Goal: Information Seeking & Learning: Learn about a topic

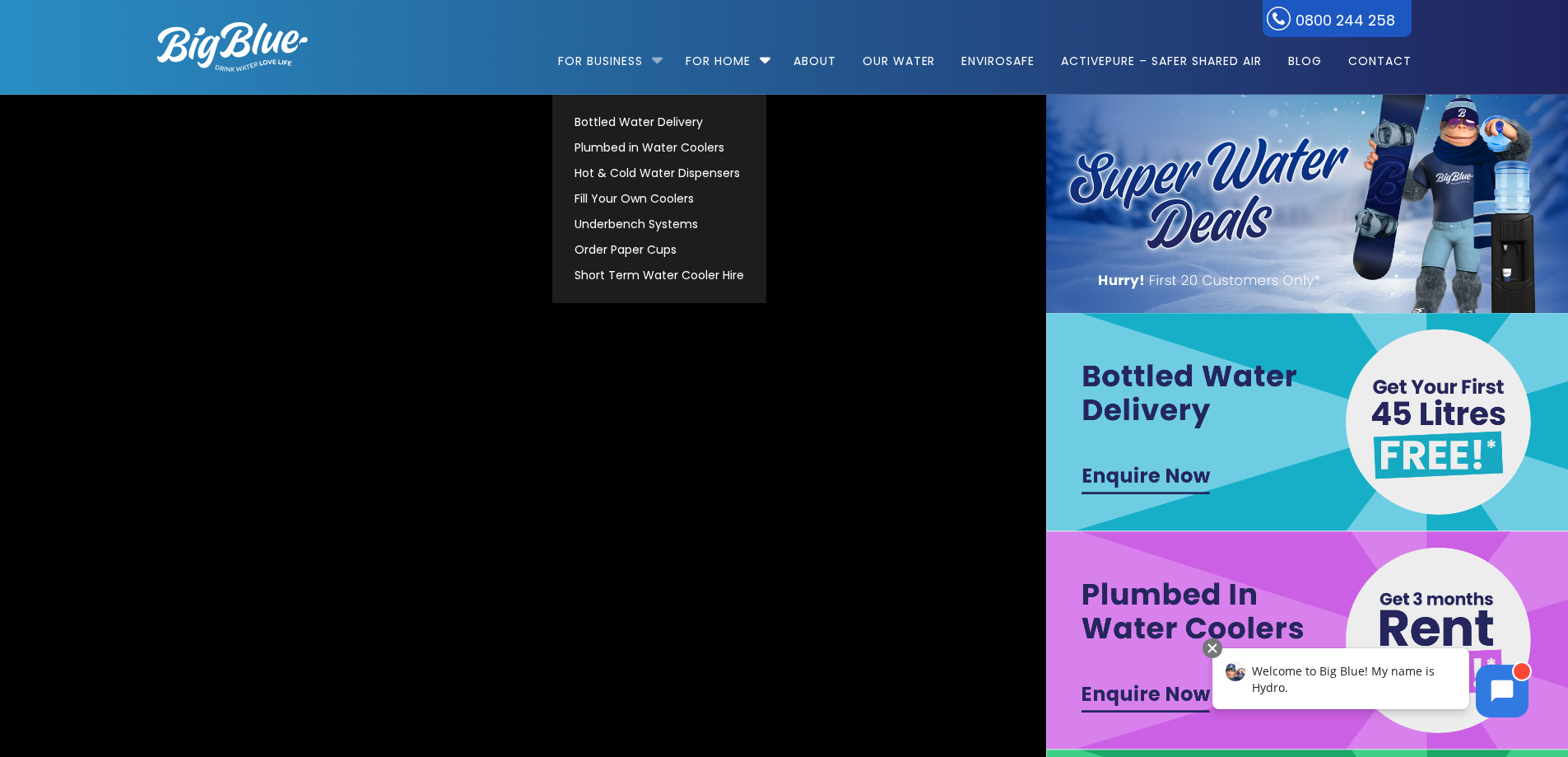
click at [656, 60] on li "For Business Bottled Water Delivery Plumbed in Water Coolers Hot & Cold Water D…" at bounding box center [614, 53] width 113 height 94
click at [654, 163] on link "Hot & Cold Water Dispensers" at bounding box center [659, 173] width 185 height 26
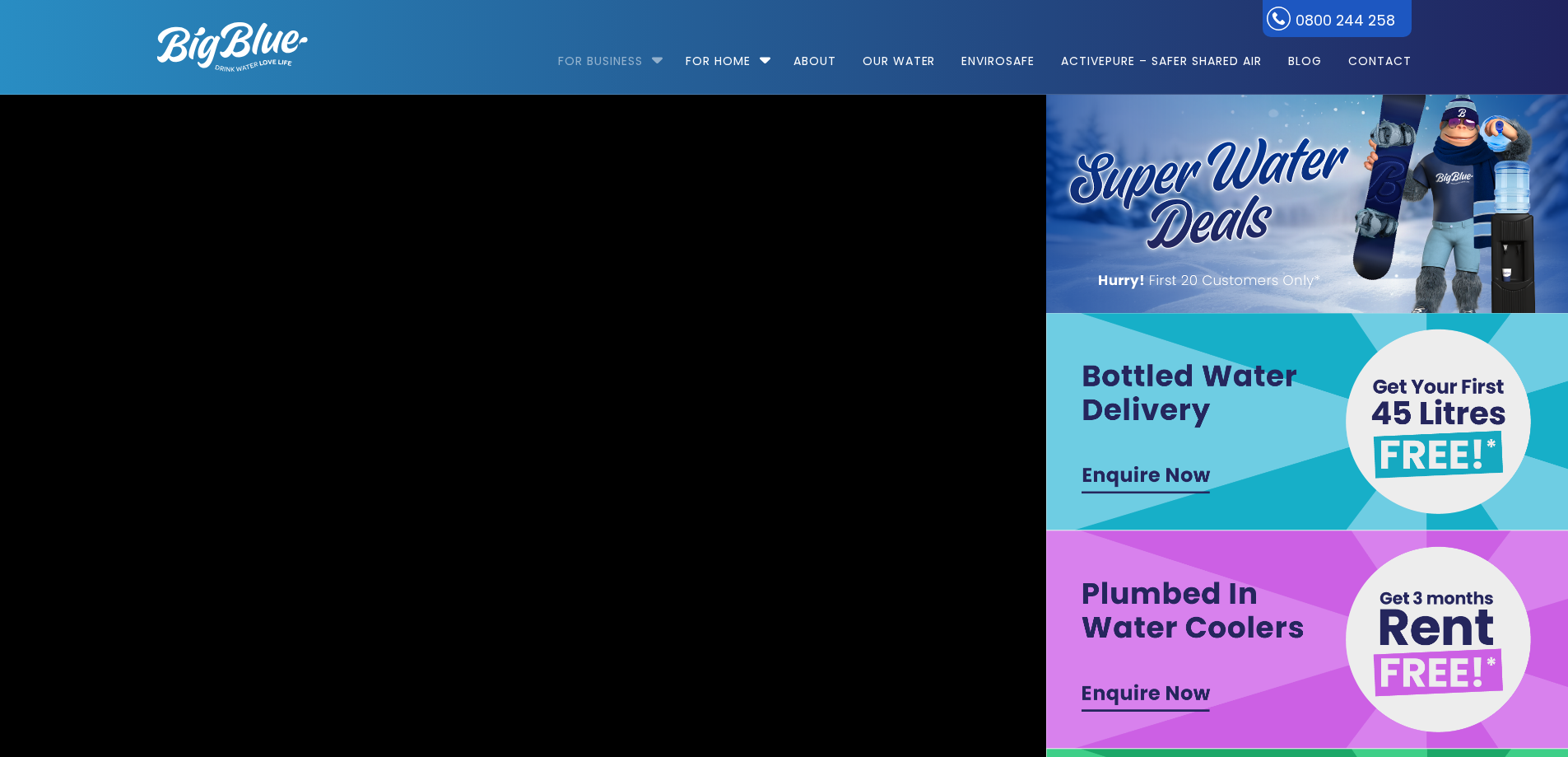
click at [645, 64] on link "For Business" at bounding box center [605, 53] width 96 height 107
click at [655, 62] on li "For Business Bottled Water Delivery Plumbed in Water Coolers Hot & Cold Water D…" at bounding box center [614, 53] width 113 height 94
click at [648, 59] on li "For Business Bottled Water Delivery Plumbed in Water Coolers Hot & Cold Water D…" at bounding box center [614, 53] width 113 height 94
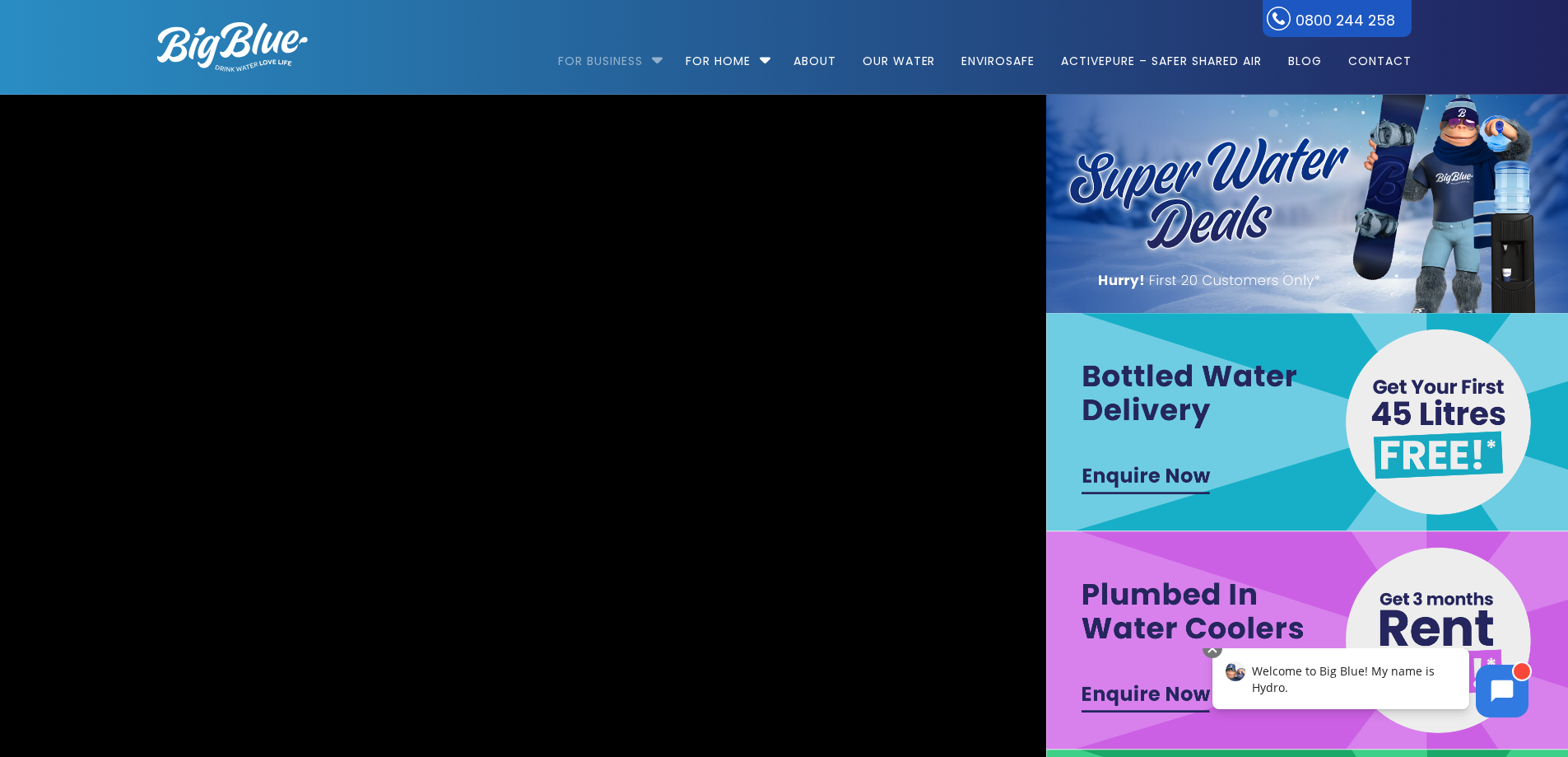
click at [632, 67] on link "For Business" at bounding box center [605, 53] width 96 height 107
click at [651, 59] on li "For Business Bottled Water Delivery Plumbed in Water Coolers Hot & Cold Water D…" at bounding box center [614, 53] width 113 height 94
click at [598, 64] on link "For Business" at bounding box center [605, 53] width 96 height 107
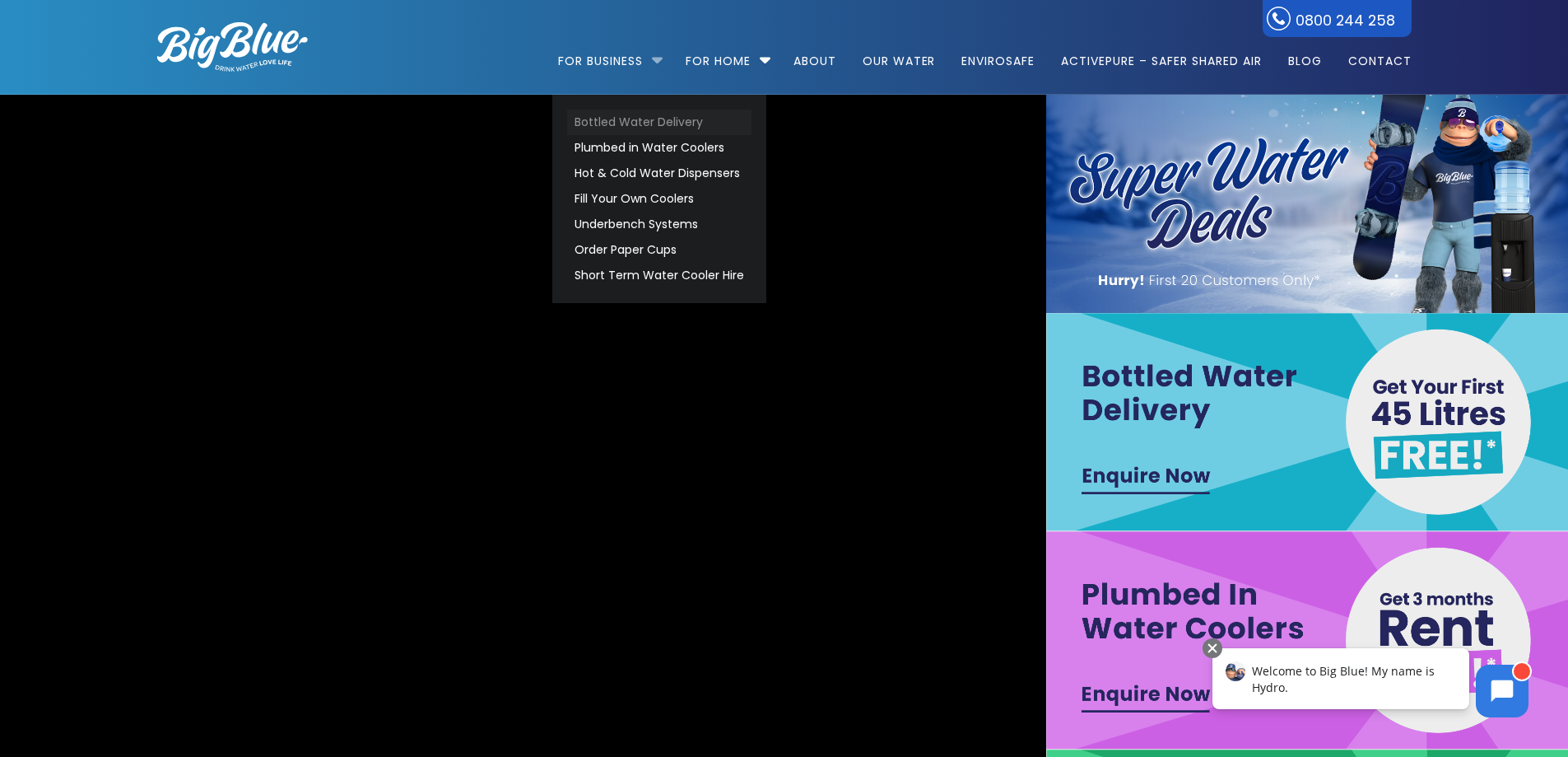
click at [636, 127] on link "Bottled Water Delivery" at bounding box center [659, 121] width 185 height 26
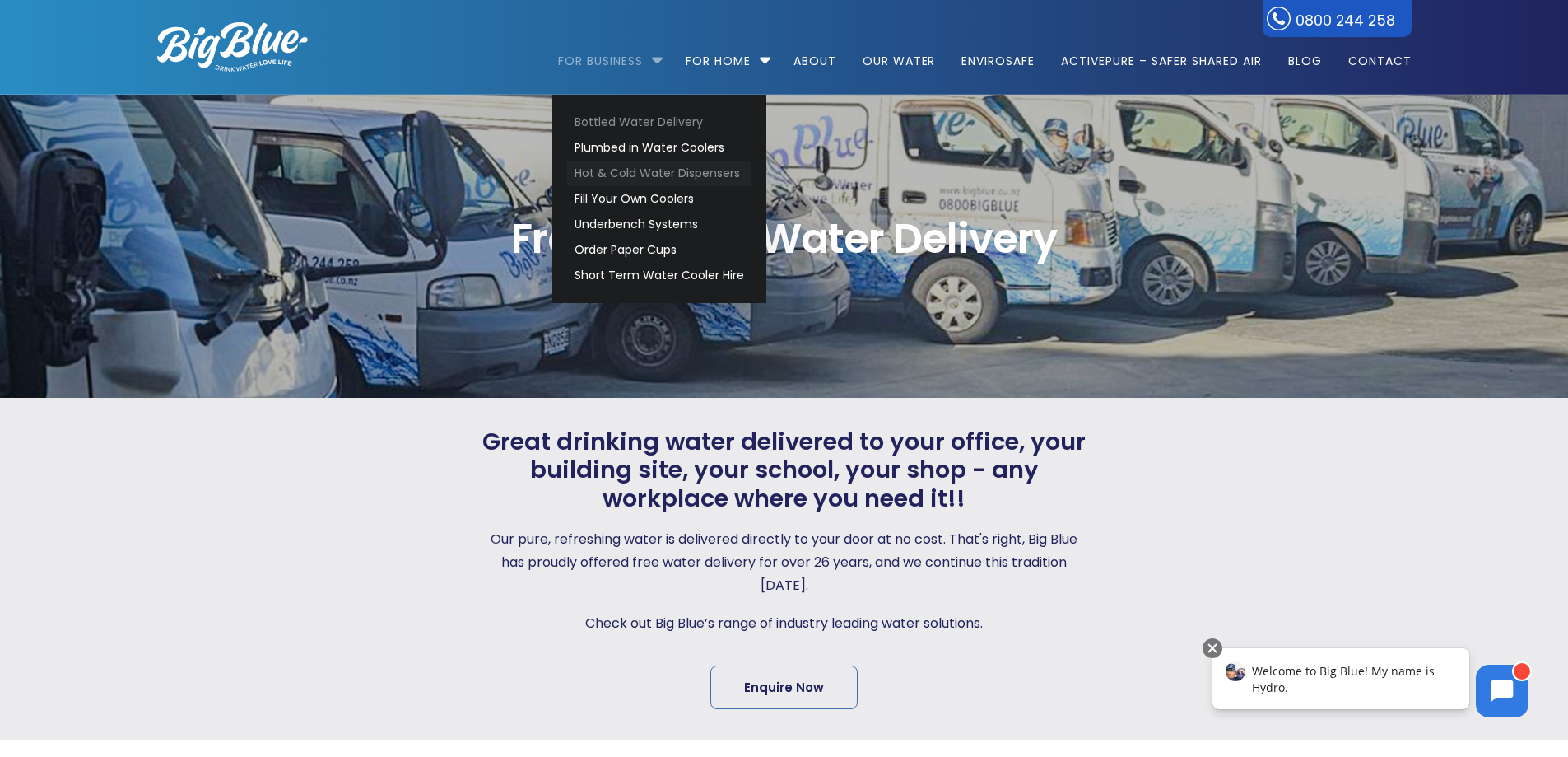
click at [655, 166] on link "Hot & Cold Water Dispensers" at bounding box center [659, 173] width 185 height 26
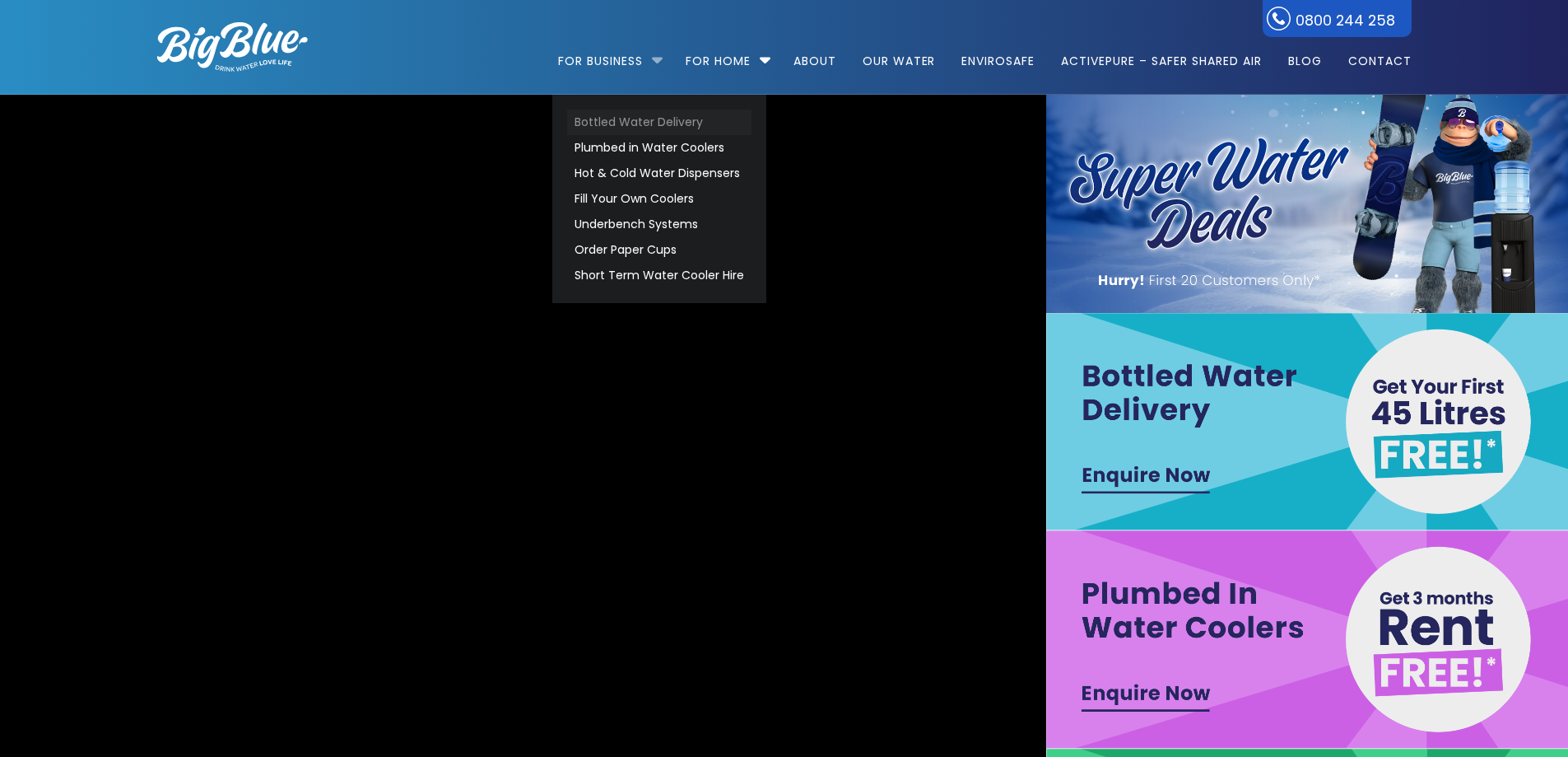
click at [634, 119] on link "Bottled Water Delivery" at bounding box center [659, 121] width 185 height 26
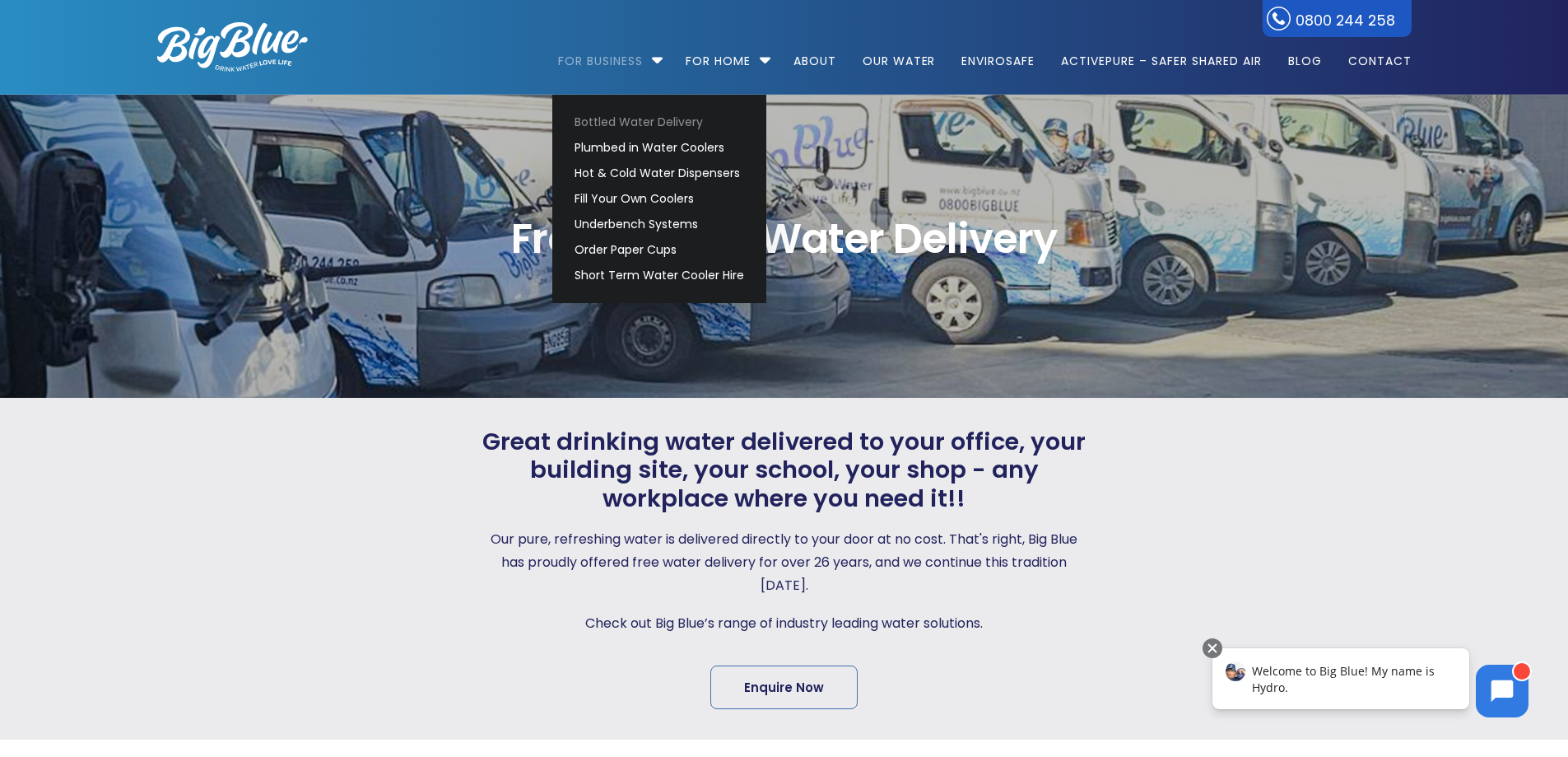
click at [528, 51] on ul "For Business Bottled Water Delivery Plumbed in Water Coolers Hot & Cold Water D…" at bounding box center [875, 47] width 1074 height 94
click at [628, 148] on link "Plumbed in Water Coolers" at bounding box center [659, 147] width 185 height 26
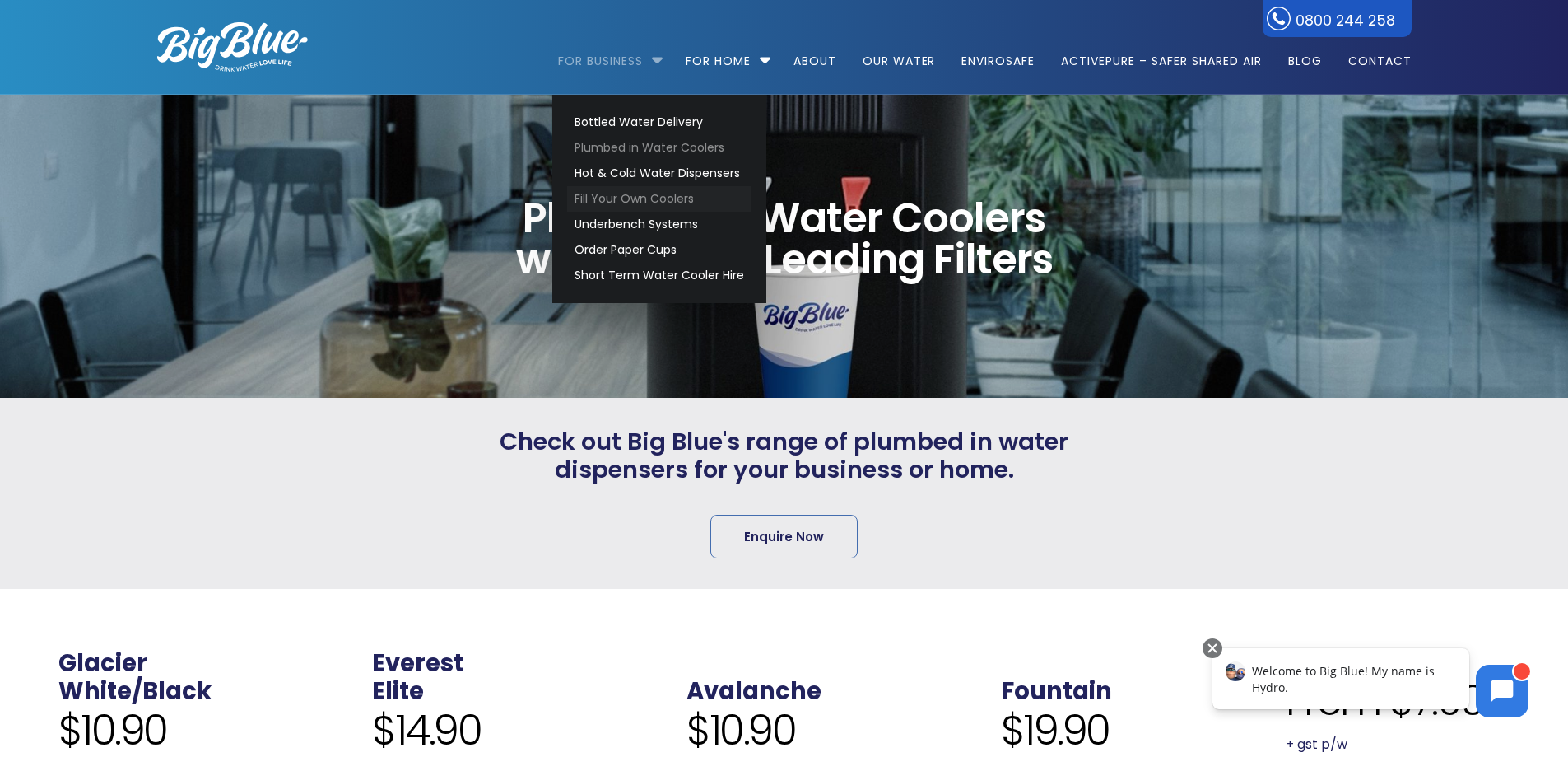
click at [656, 189] on link "Fill Your Own Coolers" at bounding box center [659, 198] width 185 height 26
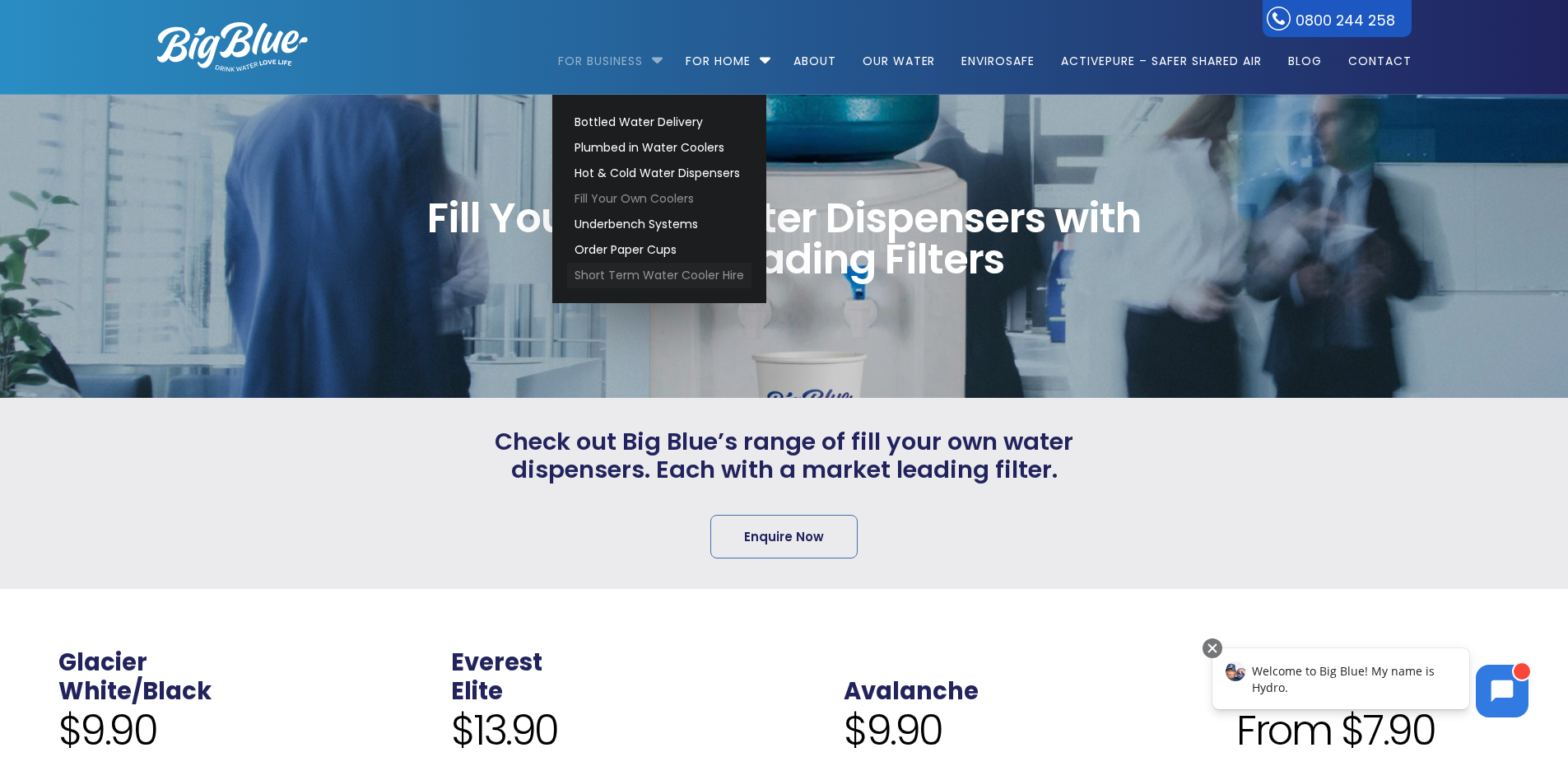
click at [713, 285] on link "Short Term Water Cooler Hire" at bounding box center [659, 275] width 185 height 26
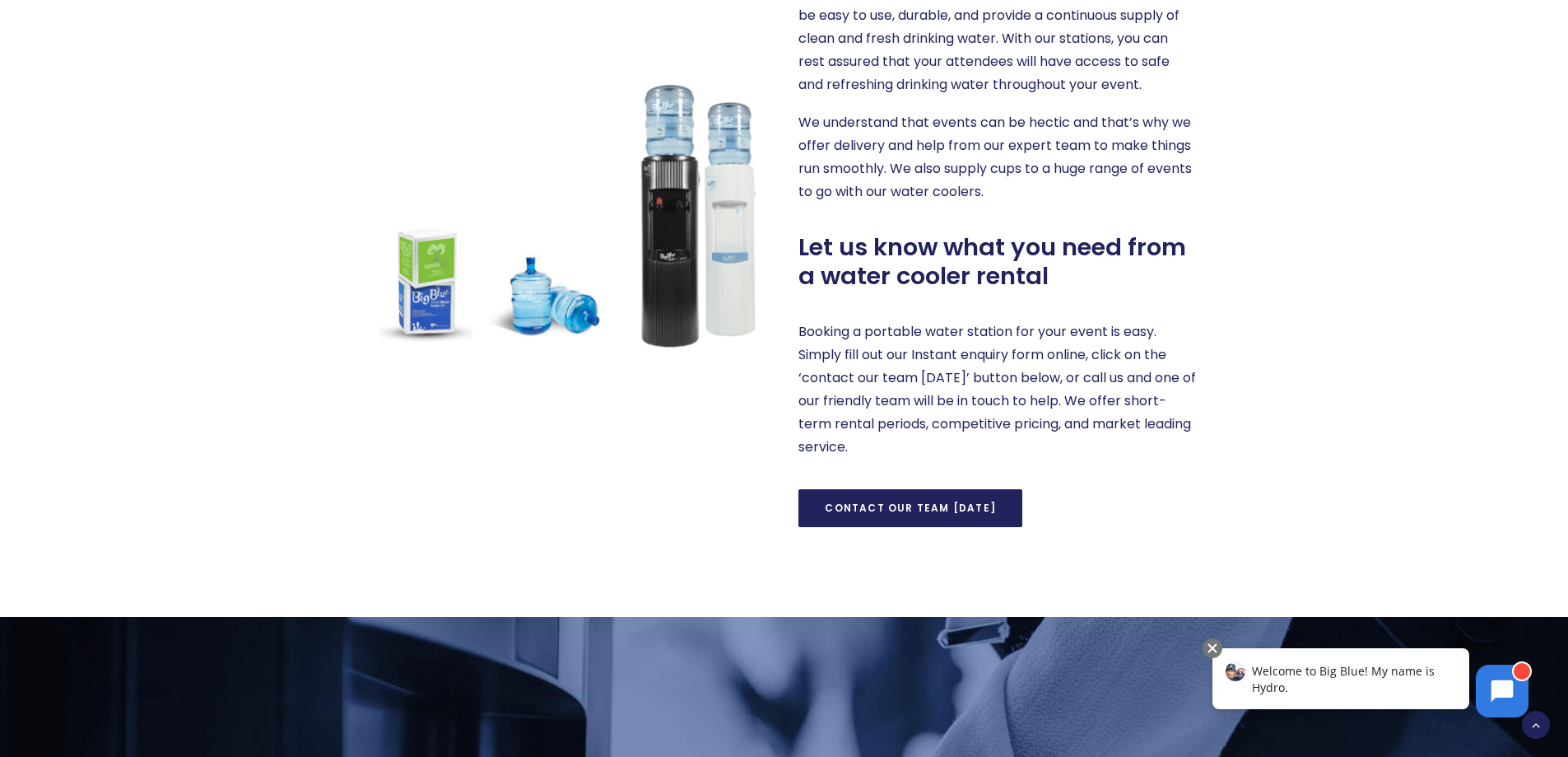
scroll to position [658, 0]
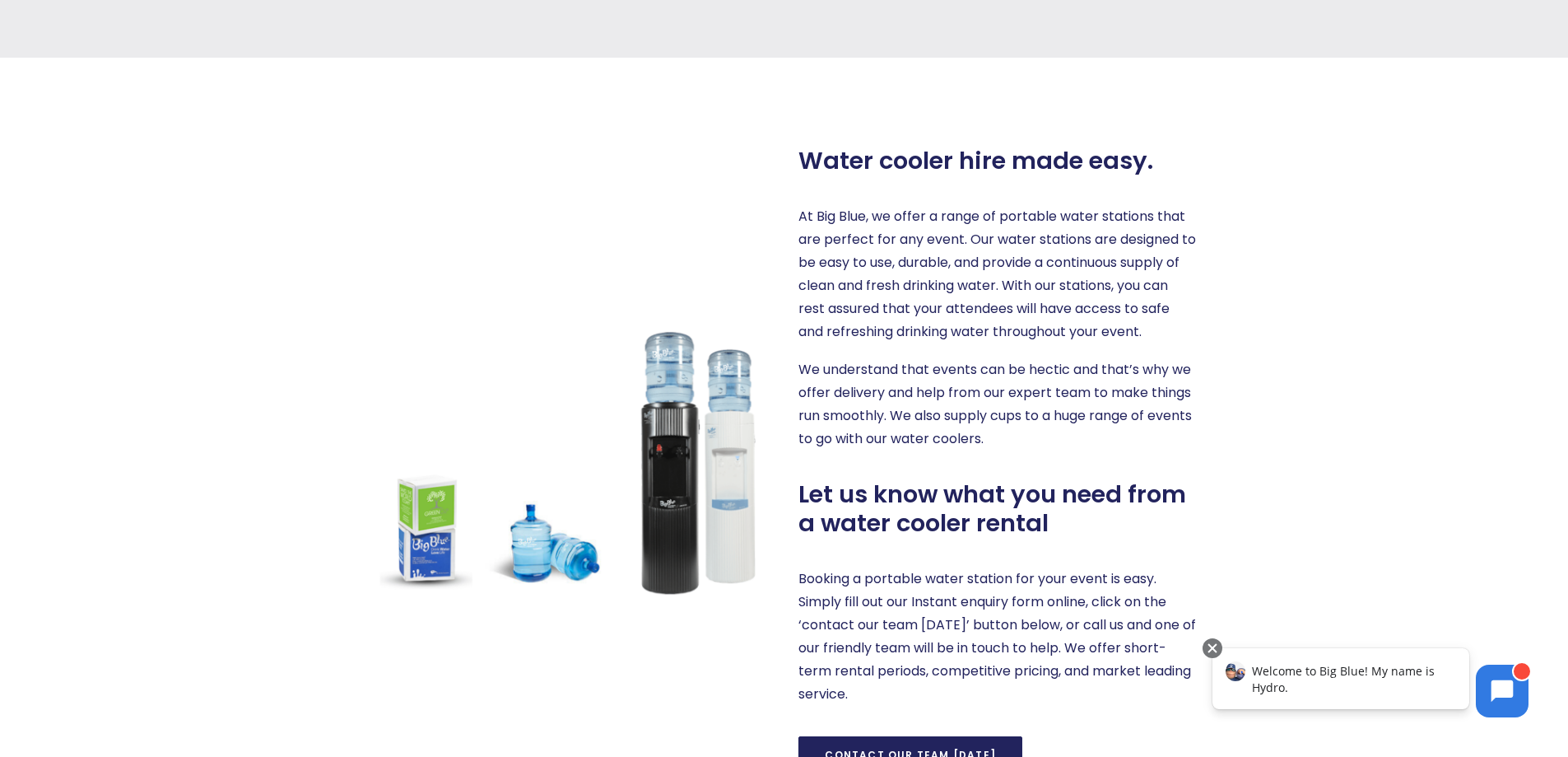
click at [214, 104] on div "Water cooler hire made easy. At Big Blue, we offer a range of portable water st…" at bounding box center [784, 459] width 1314 height 805
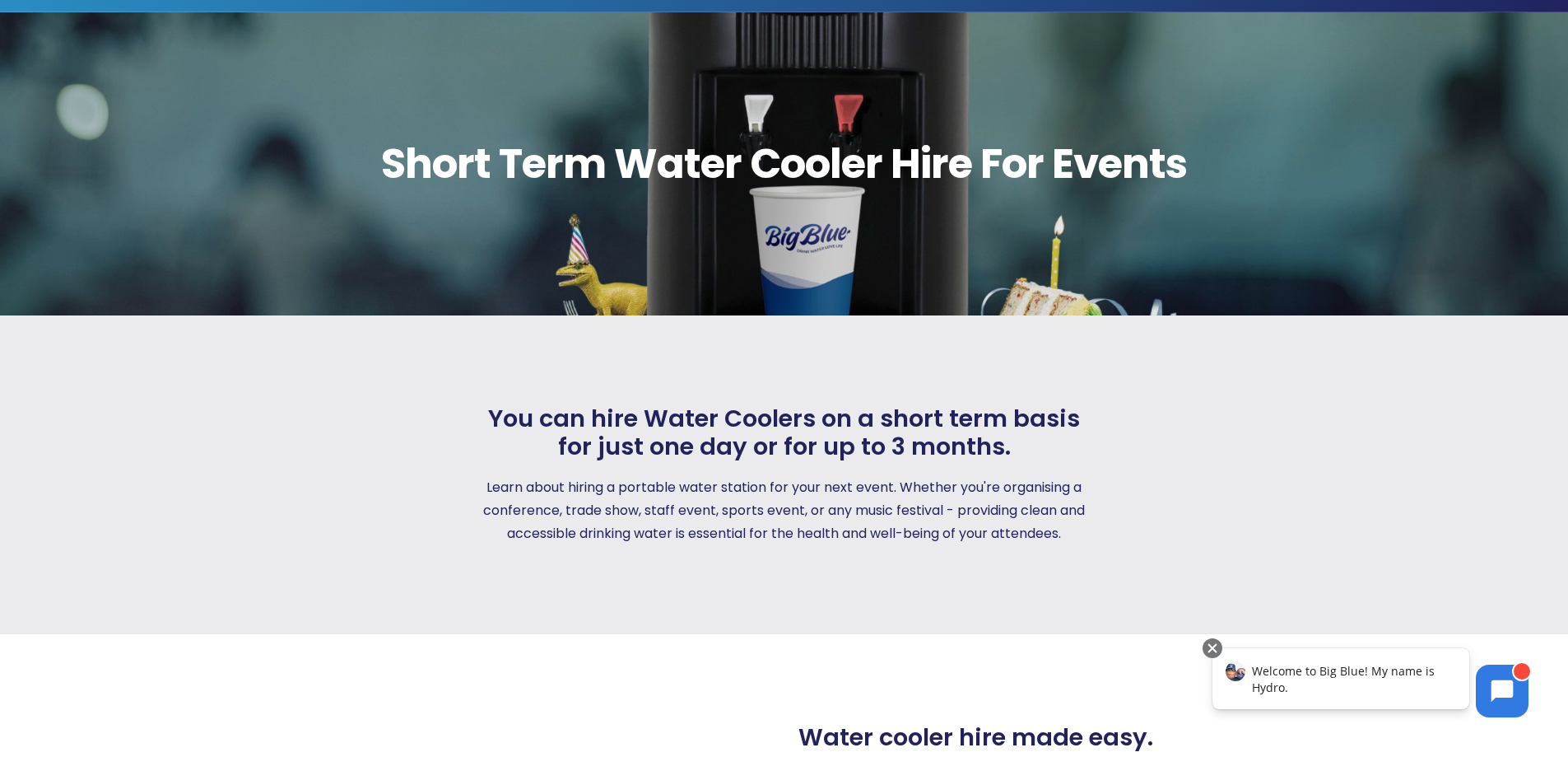
scroll to position [0, 0]
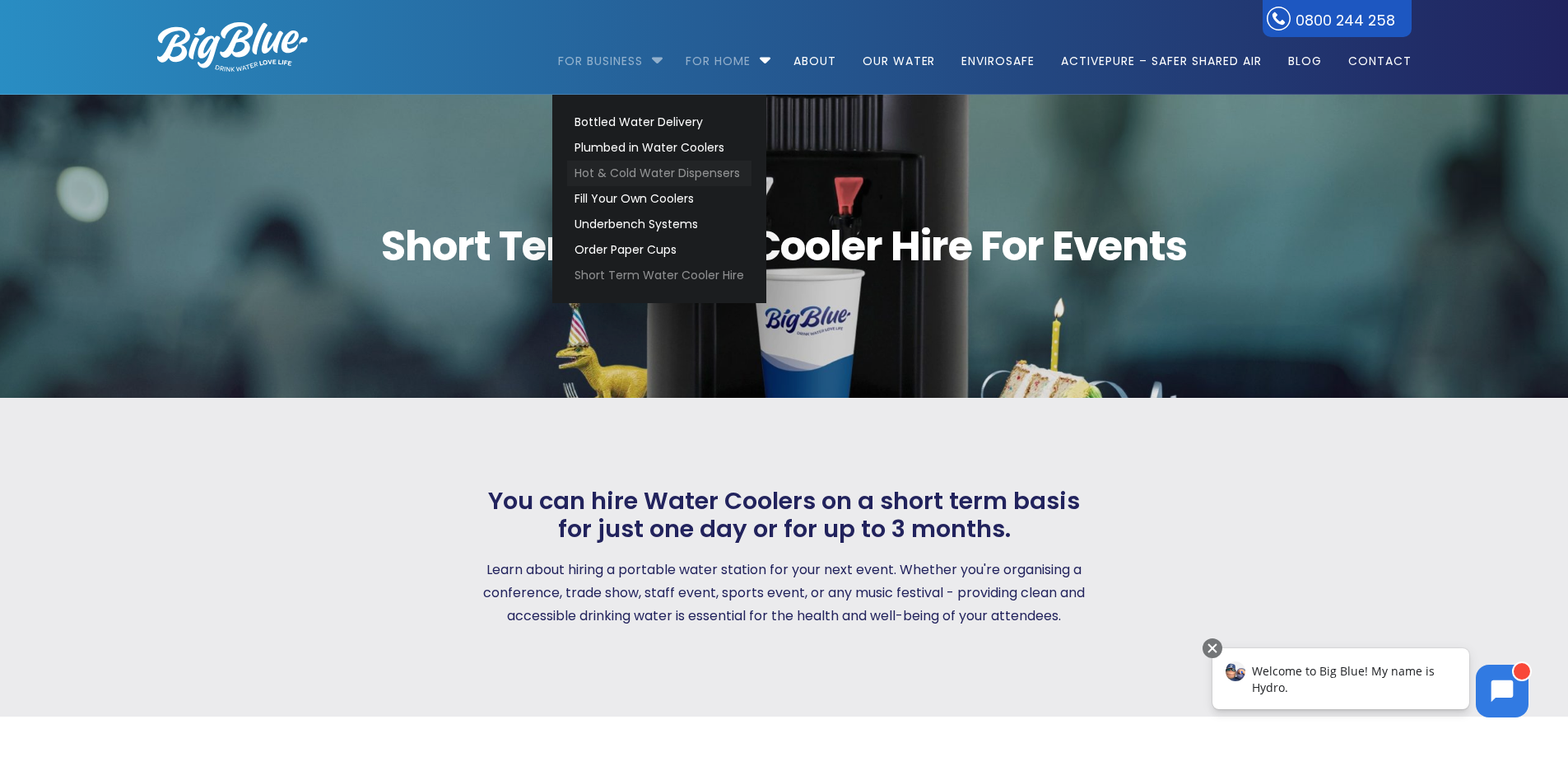
click at [675, 172] on link "Hot & Cold Water Dispensers" at bounding box center [659, 173] width 185 height 26
